Goal: Information Seeking & Learning: Learn about a topic

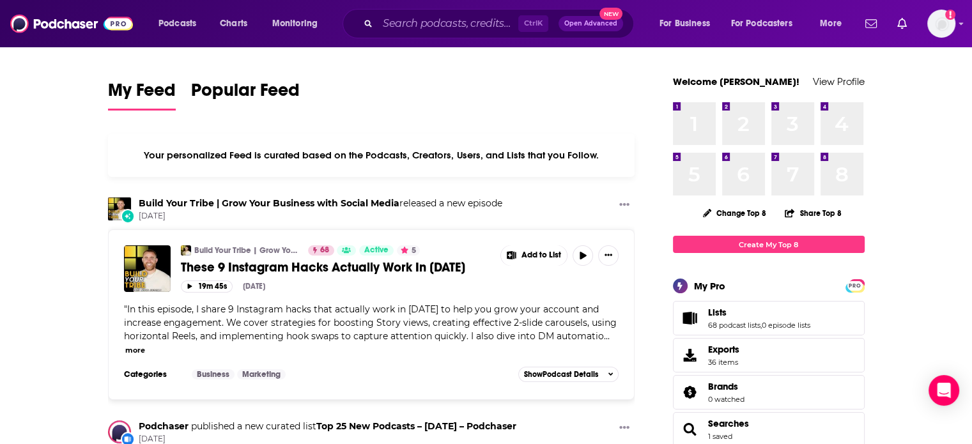
drag, startPoint x: 516, startPoint y: 199, endPoint x: 174, endPoint y: 217, distance: 342.4
click at [174, 217] on div "Build Your Tribe | Grow Your Business with Social Media released a new episode …" at bounding box center [371, 210] width 527 height 24
click at [174, 217] on span "[DATE]" at bounding box center [321, 216] width 364 height 11
drag, startPoint x: 174, startPoint y: 217, endPoint x: 128, endPoint y: 142, distance: 88.1
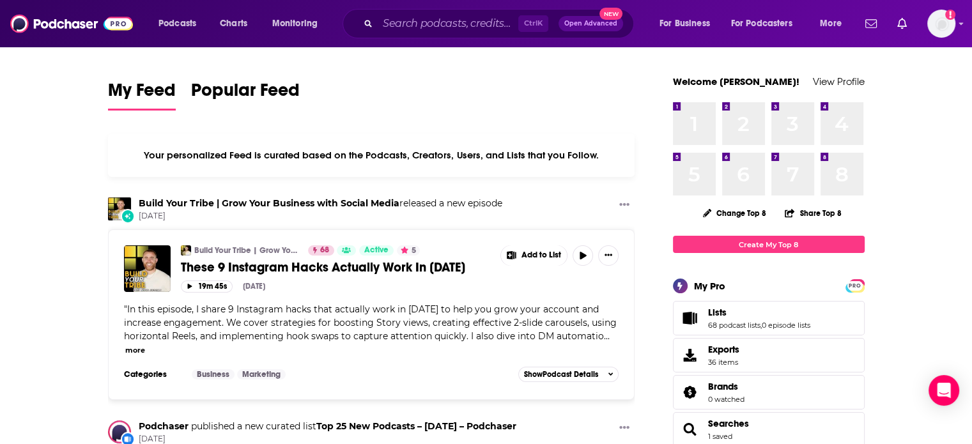
click at [128, 142] on div "Your personalized Feed is curated based on the Podcasts, Creators, Users, and L…" at bounding box center [371, 155] width 527 height 43
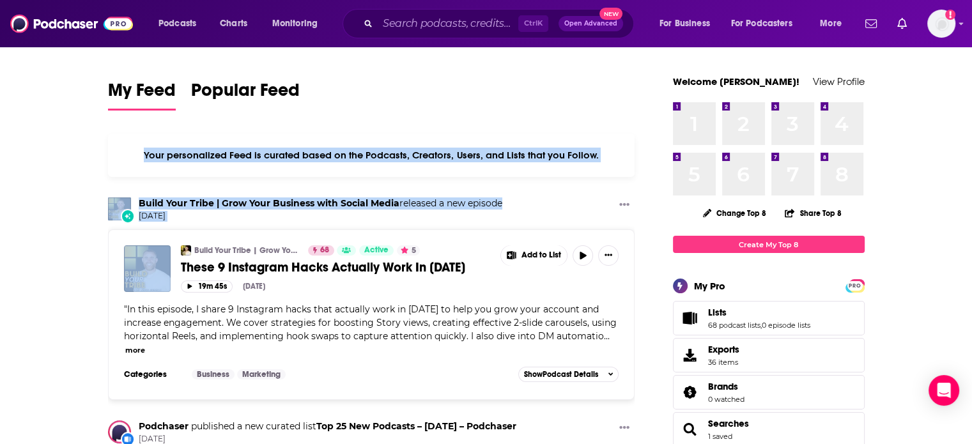
drag, startPoint x: 128, startPoint y: 142, endPoint x: 181, endPoint y: 226, distance: 99.1
click at [181, 226] on div "Build Your Tribe | Grow Your Business with Social Media released a new episode …" at bounding box center [371, 214] width 527 height 32
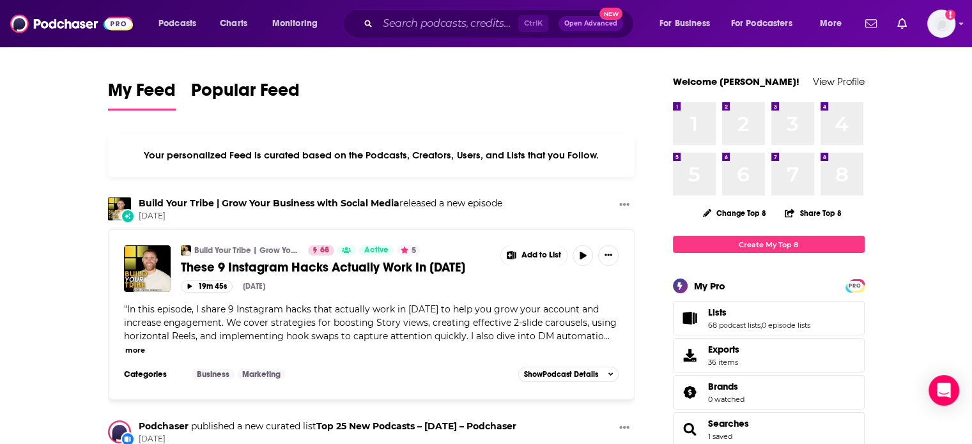
click at [181, 226] on div "Build Your Tribe | Grow Your Business with Social Media released a new episode …" at bounding box center [371, 214] width 527 height 32
drag, startPoint x: 133, startPoint y: 148, endPoint x: 196, endPoint y: 219, distance: 94.6
click at [196, 219] on span "[DATE]" at bounding box center [321, 216] width 364 height 11
drag, startPoint x: 474, startPoint y: 217, endPoint x: 146, endPoint y: 155, distance: 333.1
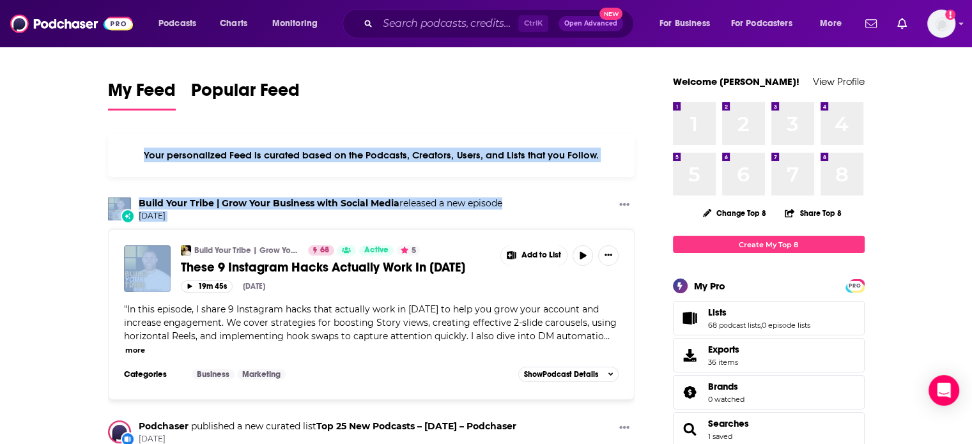
drag, startPoint x: 102, startPoint y: 148, endPoint x: 217, endPoint y: 215, distance: 134.1
click at [217, 215] on span "[DATE]" at bounding box center [321, 216] width 364 height 11
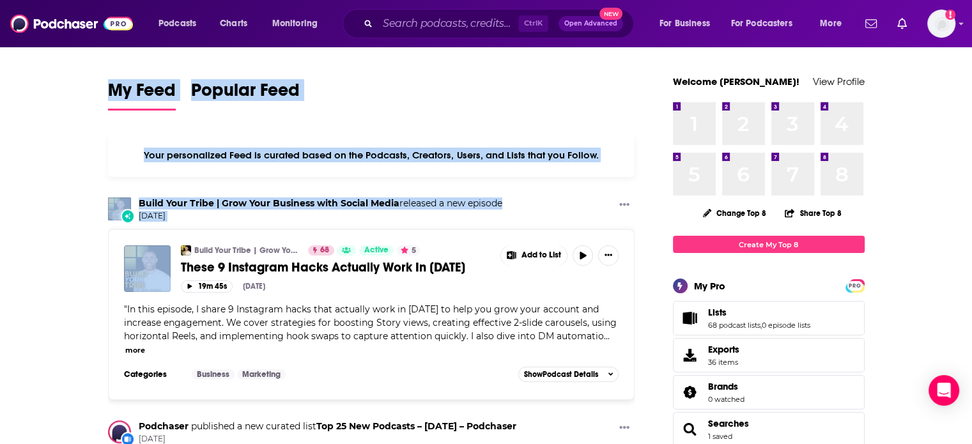
drag, startPoint x: 217, startPoint y: 215, endPoint x: 96, endPoint y: 84, distance: 179.1
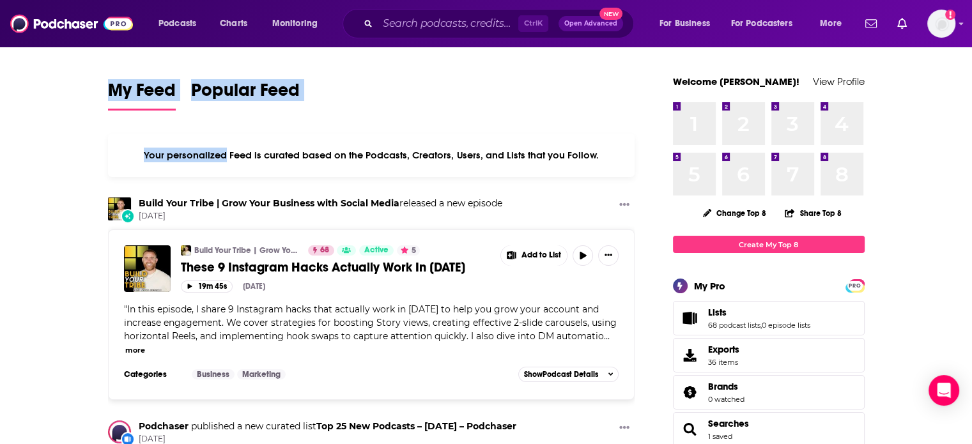
drag, startPoint x: 77, startPoint y: 97, endPoint x: 182, endPoint y: 167, distance: 126.7
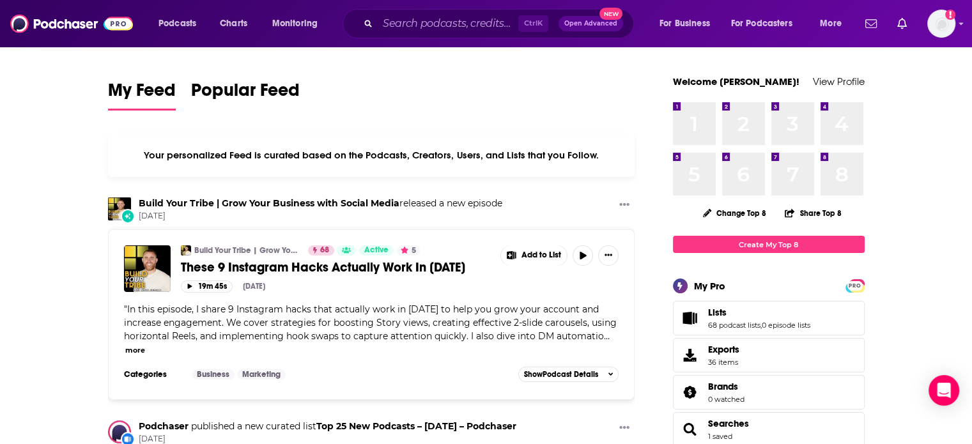
click at [459, 19] on input "Search podcasts, credits, & more..." at bounding box center [448, 23] width 141 height 20
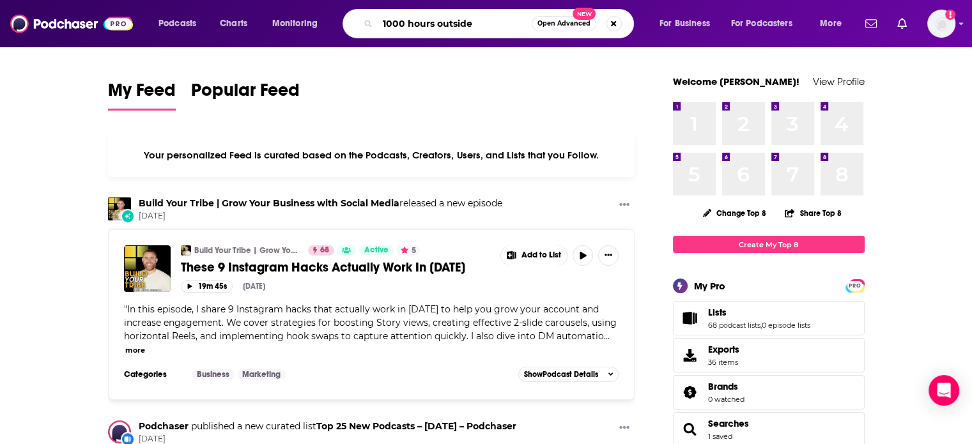
type input "1000 hours outside"
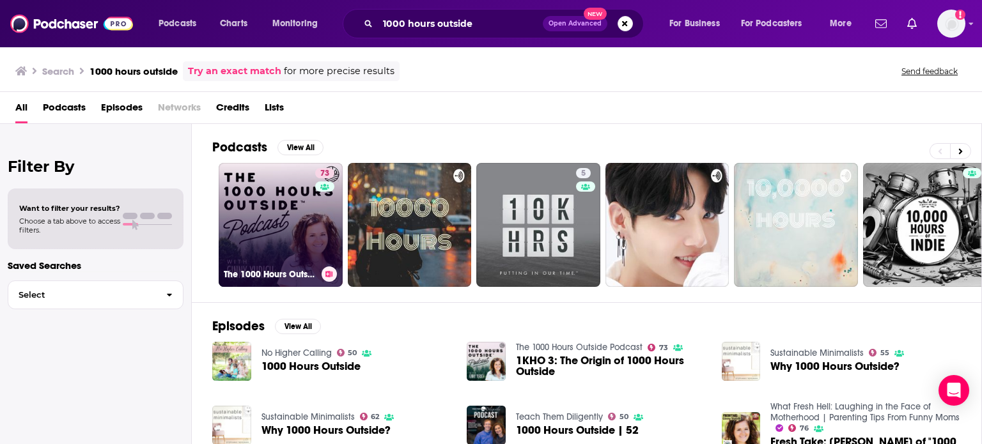
click at [299, 217] on link "73 The 1000 Hours Outside Podcast" at bounding box center [281, 225] width 124 height 124
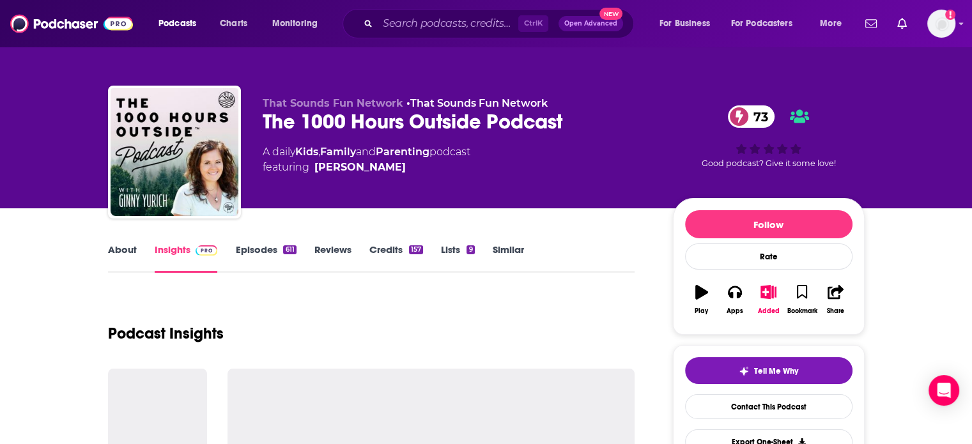
click at [376, 306] on div "Podcast Insights" at bounding box center [371, 325] width 527 height 65
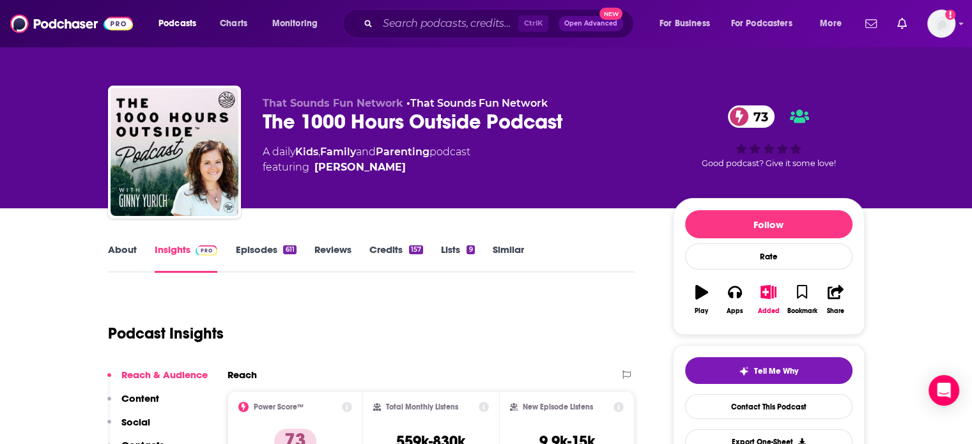
click at [112, 246] on link "About" at bounding box center [122, 258] width 29 height 29
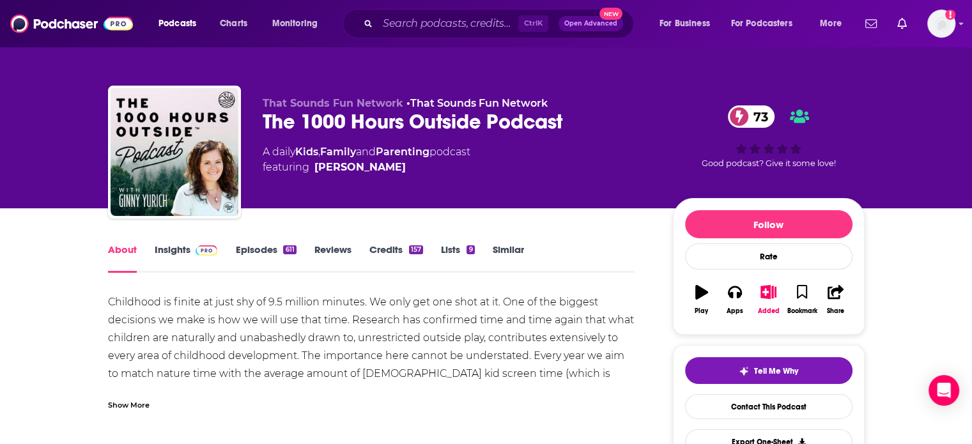
click at [128, 401] on div "Show More" at bounding box center [129, 404] width 42 height 12
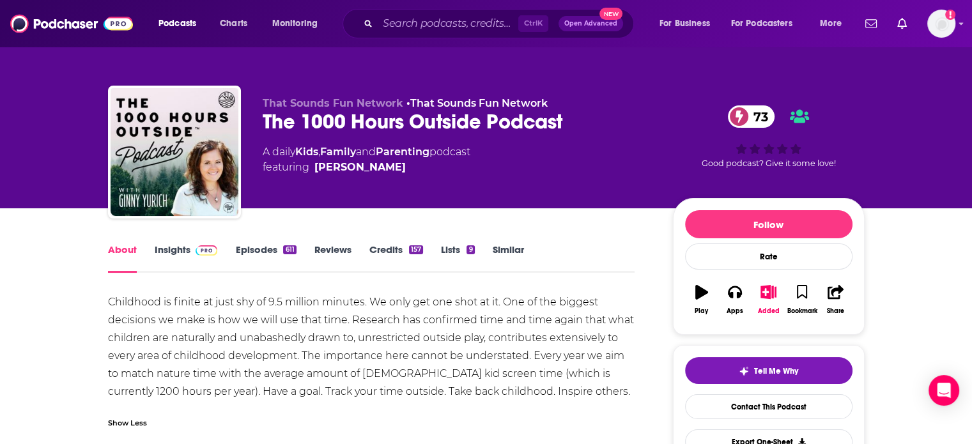
click at [134, 305] on div "Childhood is finite at just shy of 9.5 million minutes. We only get one shot at…" at bounding box center [371, 346] width 527 height 107
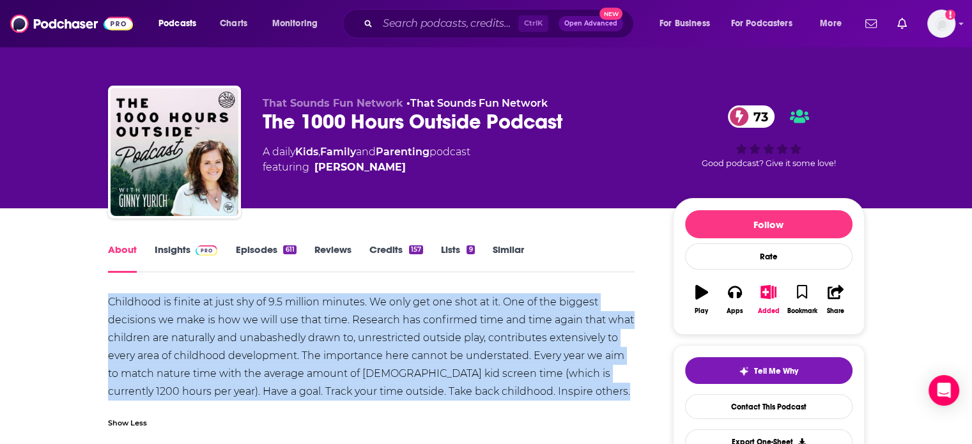
click at [134, 305] on div "Childhood is finite at just shy of 9.5 million minutes. We only get one shot at…" at bounding box center [371, 346] width 527 height 107
copy div "Childhood is finite at just shy of 9.5 million minutes. We only get one shot at…"
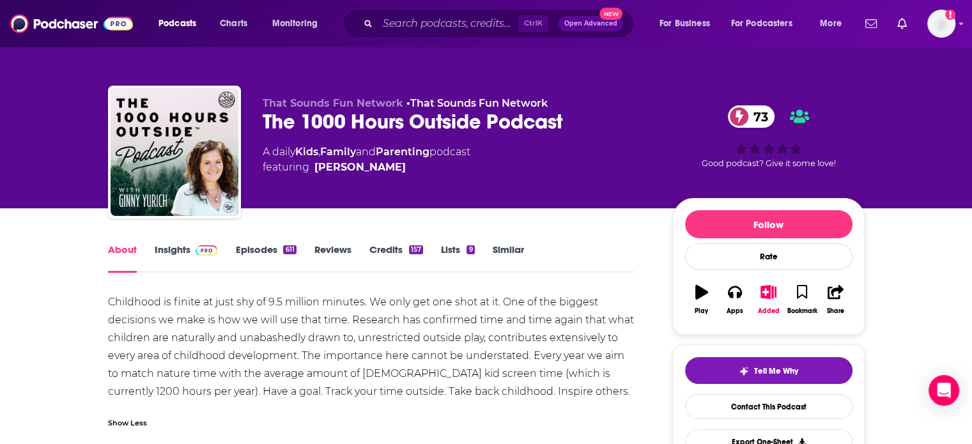
click at [190, 245] on span at bounding box center [203, 250] width 27 height 12
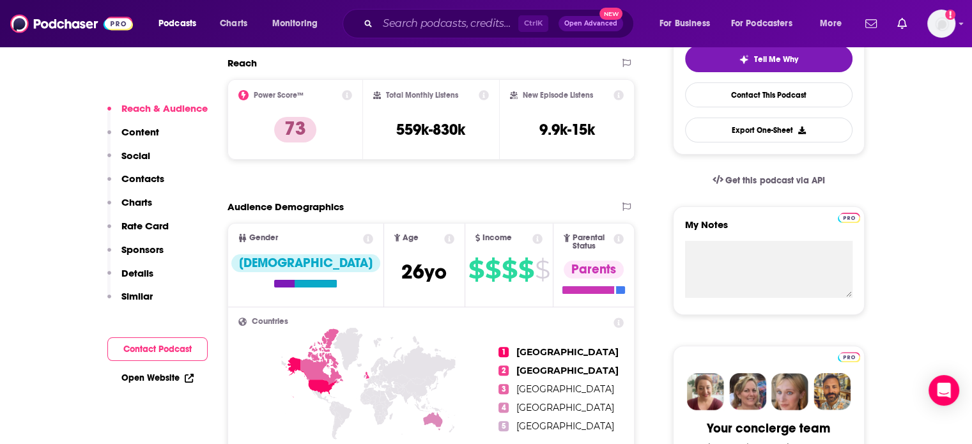
scroll to position [332, 0]
